Goal: Task Accomplishment & Management: Complete application form

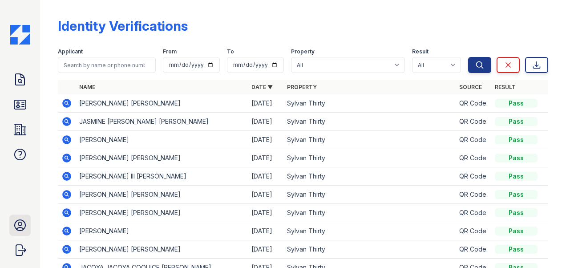
click at [18, 229] on icon at bounding box center [20, 225] width 14 height 14
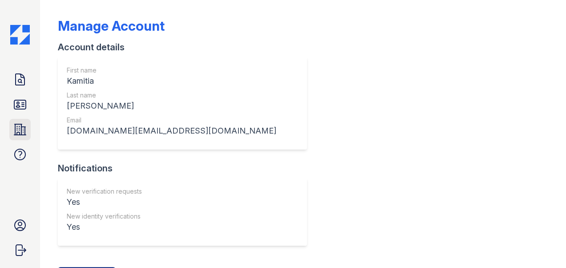
click at [23, 136] on icon at bounding box center [20, 129] width 14 height 14
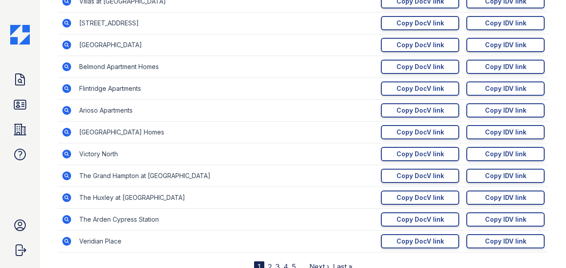
scroll to position [179, 0]
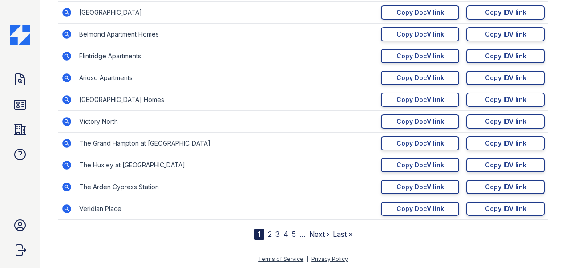
click at [268, 235] on link "2" at bounding box center [270, 233] width 4 height 9
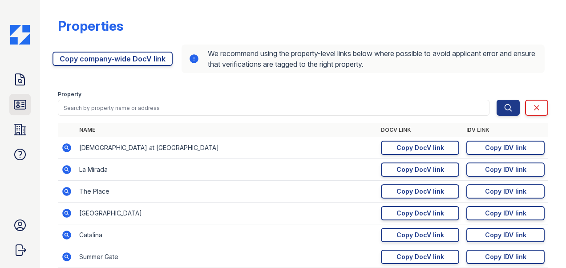
click at [15, 107] on icon at bounding box center [20, 104] width 14 height 14
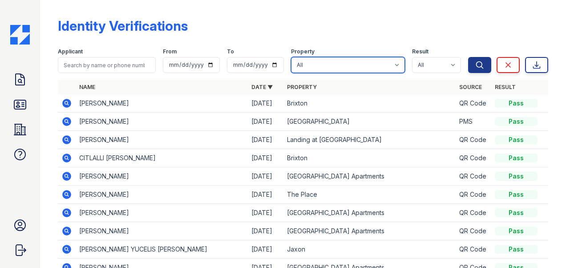
click at [371, 63] on select "All 2929 [GEOGRAPHIC_DATA] 29 Fifty [STREET_ADDRESS][GEOGRAPHIC_DATA] [GEOGRAPH…" at bounding box center [348, 65] width 114 height 16
select select "4579"
click at [291, 57] on select "All 2929 [GEOGRAPHIC_DATA] 29 Fifty [STREET_ADDRESS][GEOGRAPHIC_DATA] [GEOGRAPH…" at bounding box center [348, 65] width 114 height 16
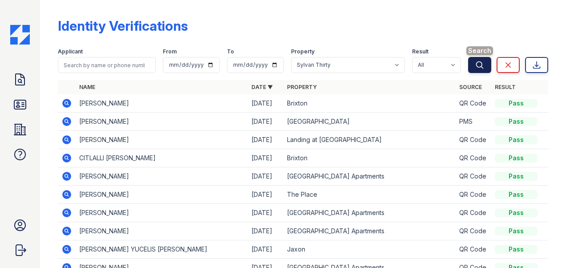
click at [468, 66] on button "Search" at bounding box center [479, 65] width 23 height 16
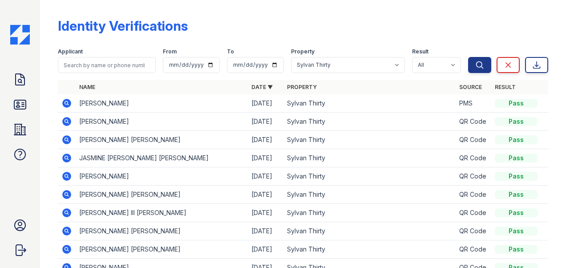
click at [65, 101] on icon at bounding box center [66, 103] width 9 height 9
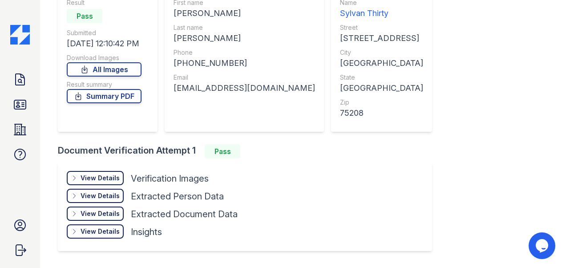
scroll to position [118, 0]
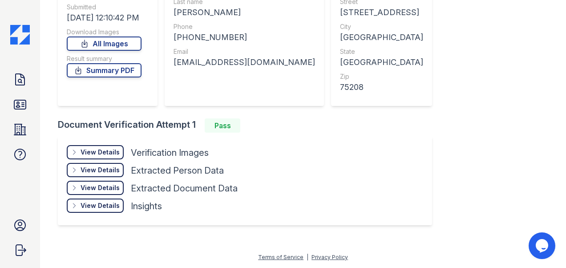
click at [90, 147] on div "View Details Details" at bounding box center [95, 152] width 57 height 14
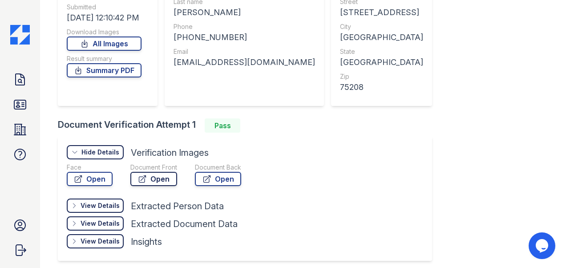
click at [166, 181] on link "Open" at bounding box center [153, 179] width 47 height 14
click at [16, 76] on icon at bounding box center [20, 79] width 9 height 11
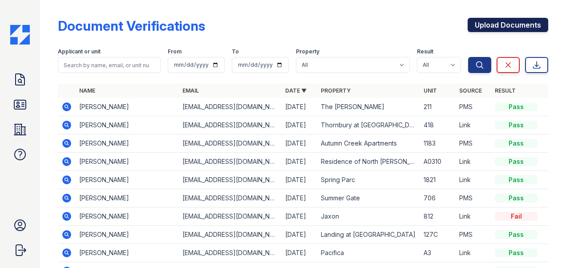
click at [488, 23] on link "Upload Documents" at bounding box center [507, 25] width 80 height 14
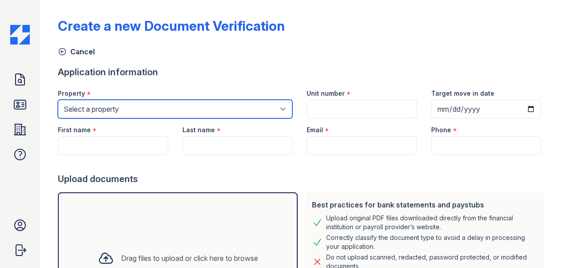
click at [77, 109] on select "Select a property 2929 Wycliff 29 Fifty 4443 Ocean Drive Arioso Apartments Arti…" at bounding box center [175, 109] width 234 height 19
select select "4579"
click at [58, 100] on select "Select a property 2929 Wycliff 29 Fifty 4443 Ocean Drive Arioso Apartments Arti…" at bounding box center [175, 109] width 234 height 19
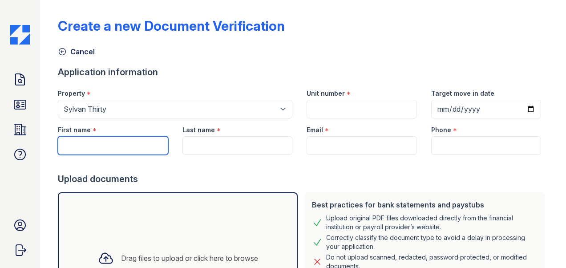
click at [93, 143] on input "First name" at bounding box center [113, 145] width 110 height 19
paste input "[PERSON_NAME]"
type input "[PERSON_NAME]"
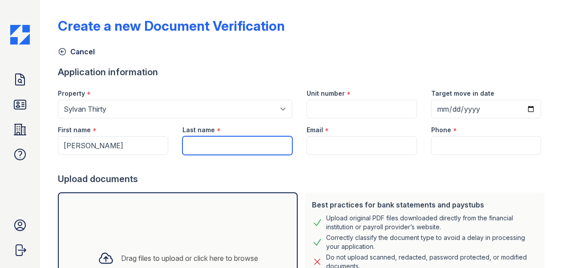
click at [201, 145] on input "Last name" at bounding box center [237, 145] width 110 height 19
paste input "[PERSON_NAME]"
type input "[PERSON_NAME]"
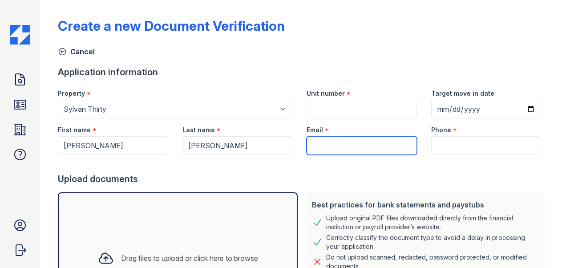
click at [322, 143] on input "Email" at bounding box center [361, 145] width 110 height 19
paste input "[EMAIL_ADDRESS][DOMAIN_NAME]"
type input "[EMAIL_ADDRESS][DOMAIN_NAME]"
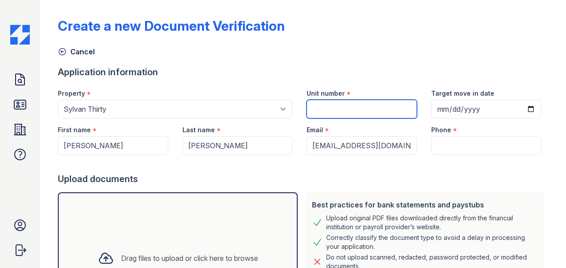
click at [317, 104] on input "Unit number" at bounding box center [361, 109] width 110 height 19
type input "433"
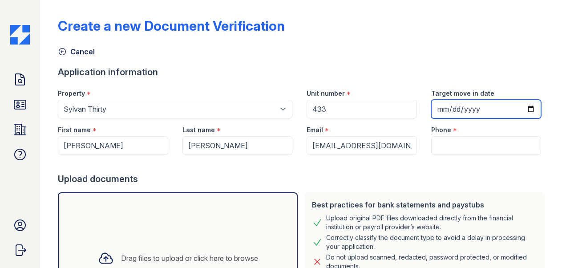
click at [523, 107] on input "Target move in date" at bounding box center [486, 109] width 110 height 19
type input "2025-09-29"
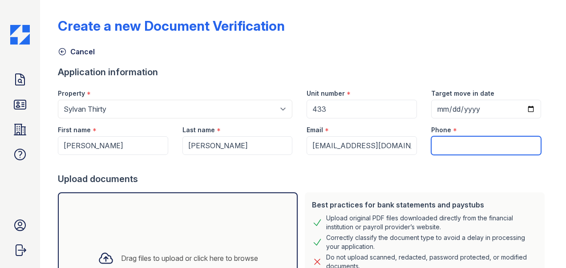
click at [434, 146] on input "Phone" at bounding box center [486, 145] width 110 height 19
paste input "(469) 231-4303"
type input "(469) 231-4303"
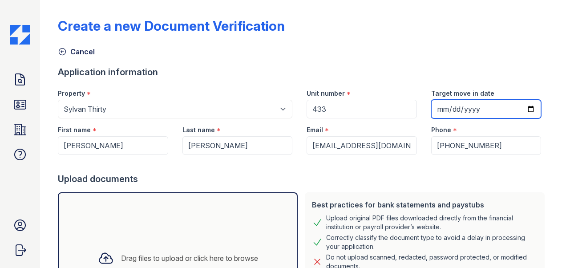
click at [522, 109] on input "2025-09-29" at bounding box center [486, 109] width 110 height 19
type input "2025-09-30"
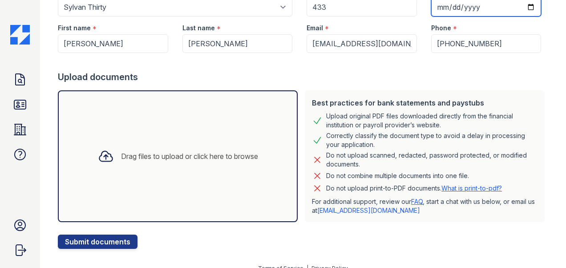
scroll to position [112, 0]
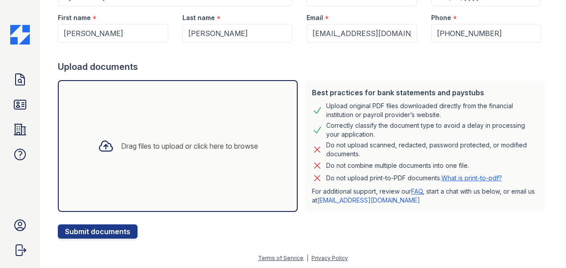
click at [101, 141] on icon at bounding box center [106, 146] width 16 height 16
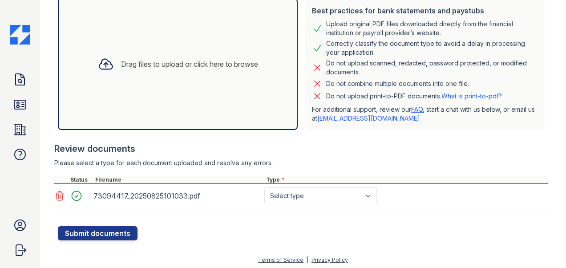
scroll to position [195, 0]
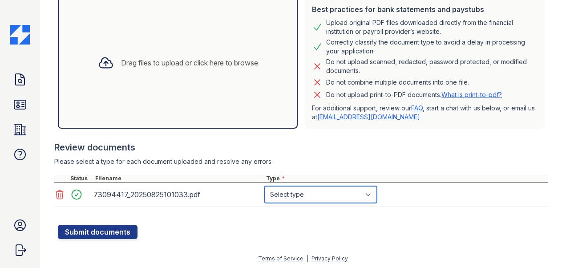
click at [350, 189] on select "Select type Paystub Bank Statement Offer Letter Tax Documents Benefit Award Let…" at bounding box center [320, 194] width 113 height 17
select select "bank_statement"
click at [264, 186] on select "Select type Paystub Bank Statement Offer Letter Tax Documents Benefit Award Let…" at bounding box center [320, 194] width 113 height 17
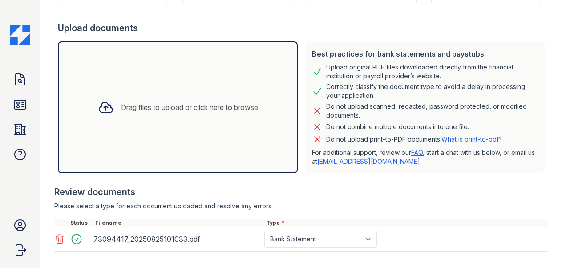
click at [163, 102] on div "Drag files to upload or click here to browse" at bounding box center [189, 107] width 137 height 11
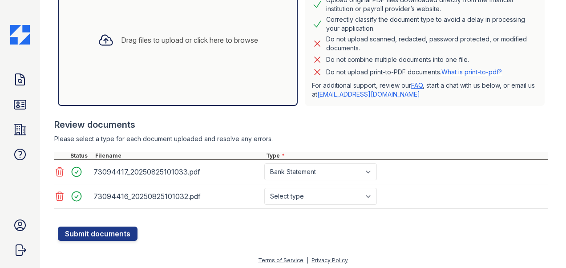
scroll to position [219, 0]
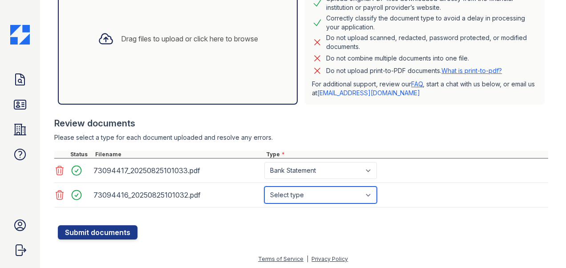
click at [354, 190] on select "Select type Paystub Bank Statement Offer Letter Tax Documents Benefit Award Let…" at bounding box center [320, 194] width 113 height 17
select select "bank_statement"
click at [264, 186] on select "Select type Paystub Bank Statement Offer Letter Tax Documents Benefit Award Let…" at bounding box center [320, 194] width 113 height 17
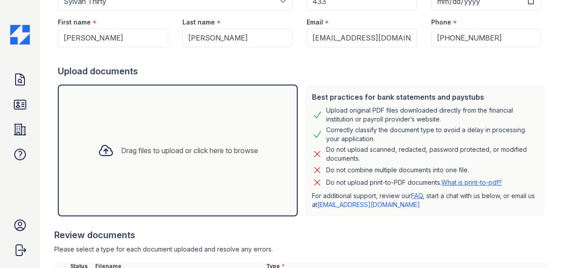
scroll to position [86, 0]
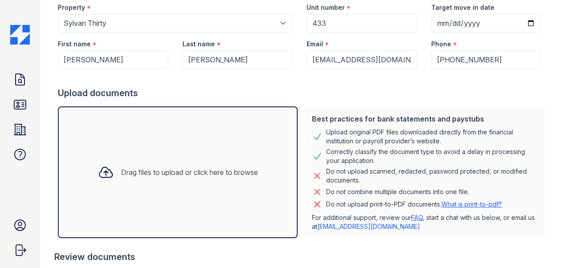
click at [159, 168] on div "Drag files to upload or click here to browse" at bounding box center [189, 172] width 137 height 11
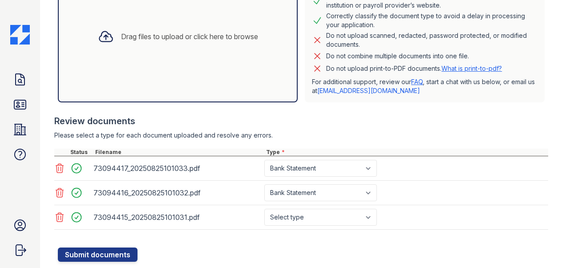
scroll to position [243, 0]
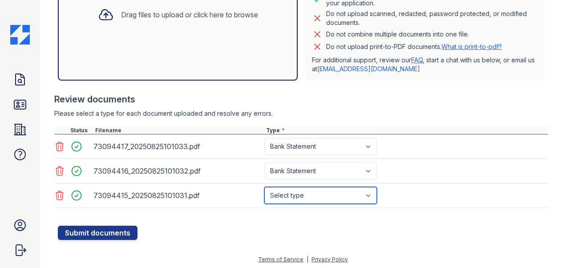
click at [335, 193] on select "Select type Paystub Bank Statement Offer Letter Tax Documents Benefit Award Let…" at bounding box center [320, 195] width 113 height 17
select select "bank_statement"
click at [264, 187] on select "Select type Paystub Bank Statement Offer Letter Tax Documents Benefit Award Let…" at bounding box center [320, 195] width 113 height 17
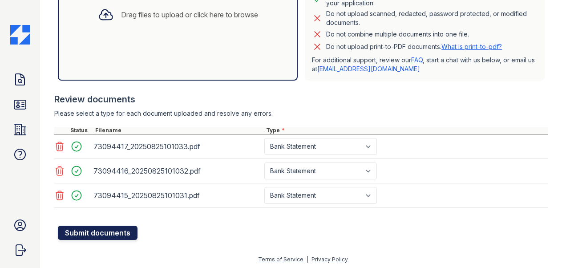
click at [80, 230] on button "Submit documents" at bounding box center [98, 232] width 80 height 14
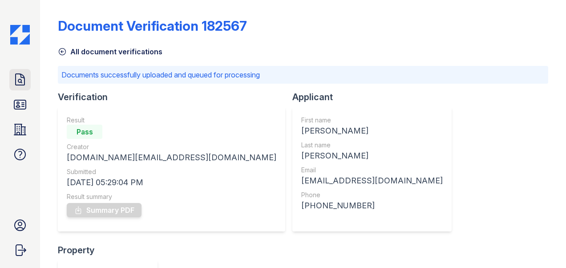
click at [22, 85] on icon at bounding box center [20, 79] width 14 height 14
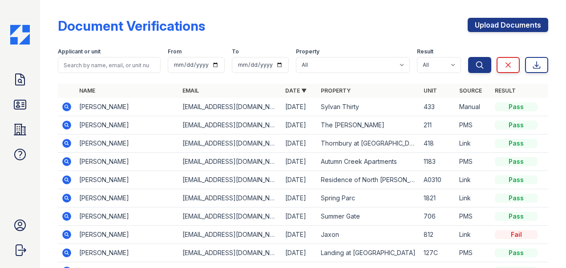
click at [68, 107] on icon at bounding box center [66, 106] width 11 height 11
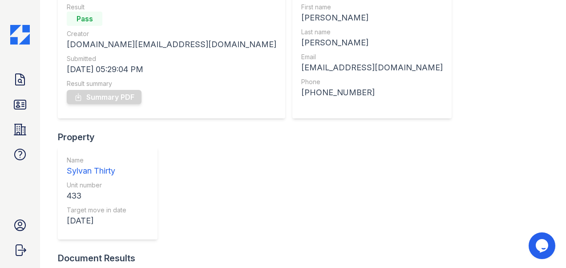
scroll to position [89, 0]
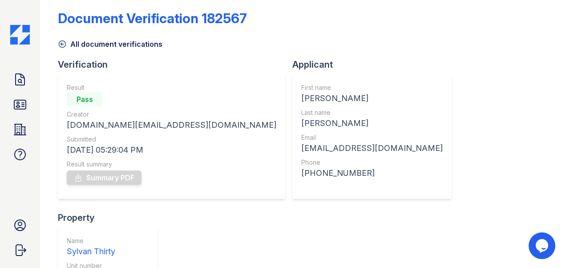
scroll to position [0, 0]
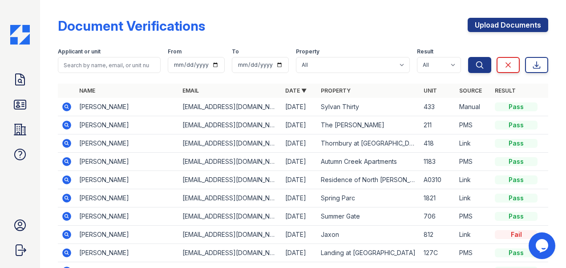
drag, startPoint x: 26, startPoint y: 81, endPoint x: 67, endPoint y: 98, distance: 44.1
click at [26, 81] on icon at bounding box center [20, 79] width 14 height 14
click at [66, 107] on icon at bounding box center [66, 106] width 2 height 2
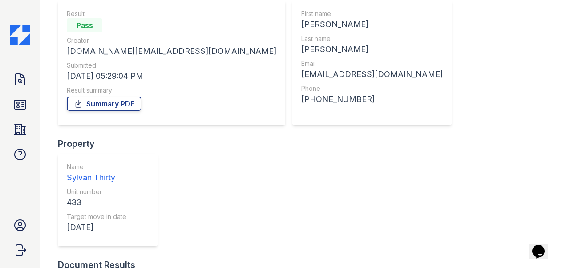
scroll to position [89, 0]
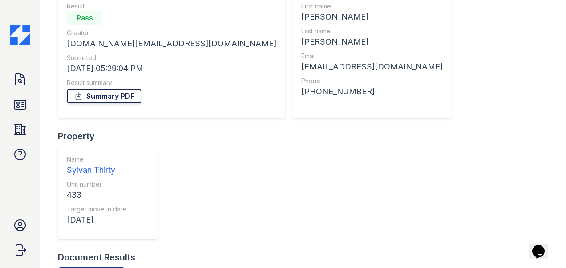
click at [101, 95] on link "Summary PDF" at bounding box center [104, 96] width 75 height 14
click at [24, 108] on icon at bounding box center [20, 104] width 14 height 14
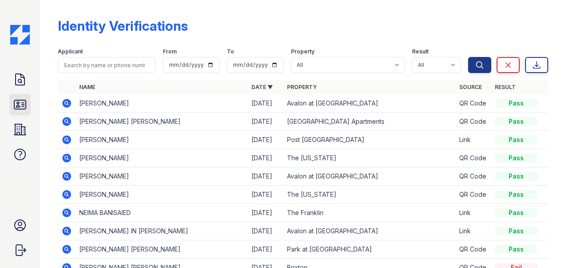
click at [15, 105] on icon at bounding box center [20, 104] width 14 height 14
click at [350, 67] on select "All 2929 [GEOGRAPHIC_DATA] 29 Fifty [STREET_ADDRESS][GEOGRAPHIC_DATA] [GEOGRAPH…" at bounding box center [348, 65] width 114 height 16
select select "4579"
click at [291, 57] on select "All 2929 [GEOGRAPHIC_DATA] 29 Fifty [STREET_ADDRESS][GEOGRAPHIC_DATA] [GEOGRAPH…" at bounding box center [348, 65] width 114 height 16
click at [431, 64] on select "All Pass Fail Caution Resubmit" at bounding box center [436, 65] width 49 height 16
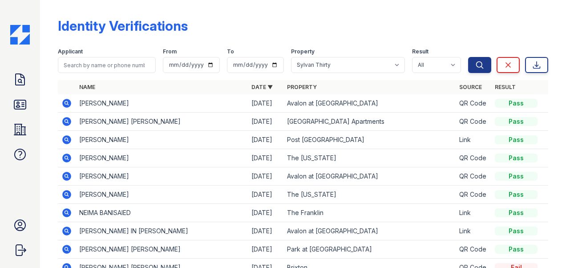
click at [449, 39] on div "Identity Verifications" at bounding box center [303, 29] width 490 height 23
click at [475, 65] on icon "submit" at bounding box center [479, 64] width 9 height 9
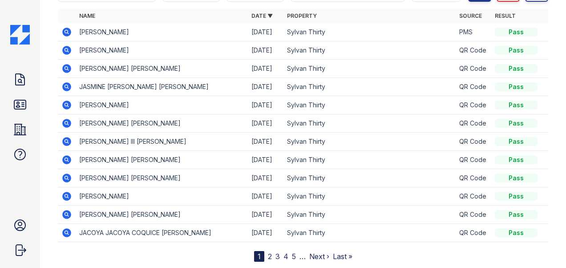
scroll to position [89, 0]
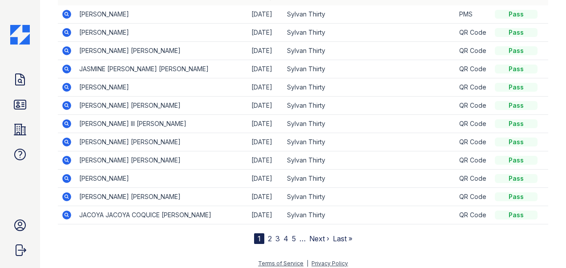
click at [268, 237] on link "2" at bounding box center [270, 238] width 4 height 9
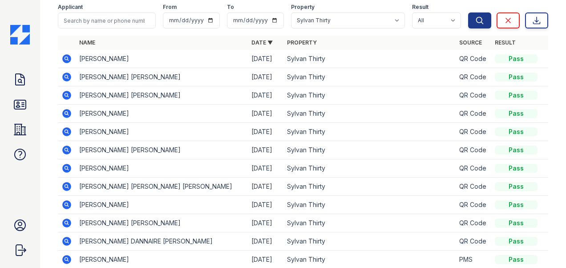
scroll to position [89, 0]
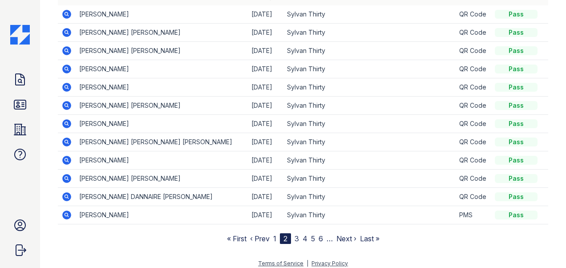
click at [294, 238] on link "3" at bounding box center [296, 238] width 4 height 9
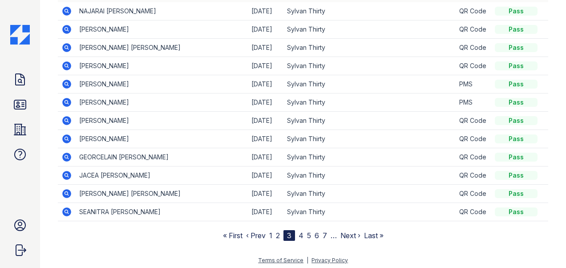
scroll to position [93, 0]
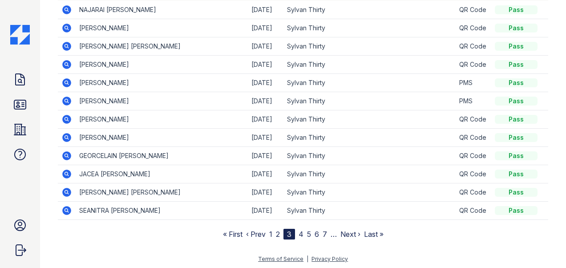
click at [269, 232] on link "1" at bounding box center [270, 233] width 3 height 9
